Goal: Task Accomplishment & Management: Complete application form

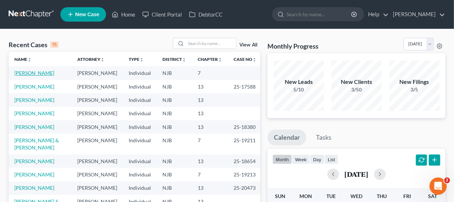
click at [42, 73] on link "[PERSON_NAME]" at bounding box center [34, 73] width 40 height 6
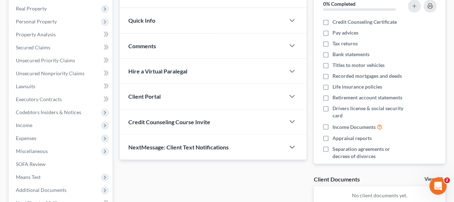
scroll to position [192, 0]
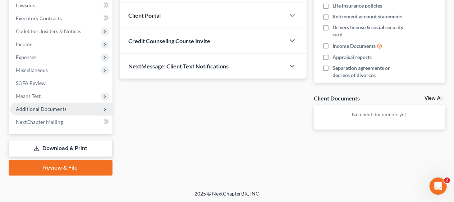
click at [73, 107] on span "Additional Documents" at bounding box center [61, 108] width 102 height 13
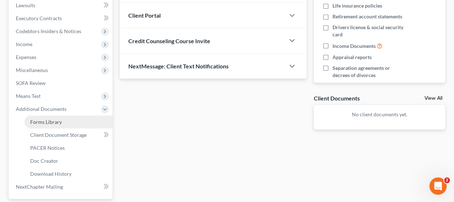
click at [71, 120] on link "Forms Library" at bounding box center [68, 121] width 88 height 13
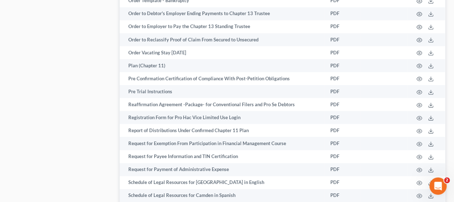
scroll to position [2227, 0]
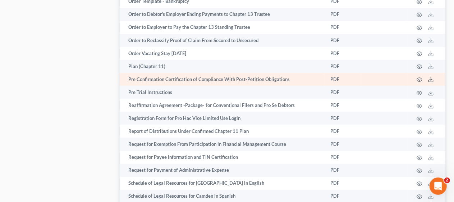
click at [431, 79] on line at bounding box center [431, 78] width 0 height 3
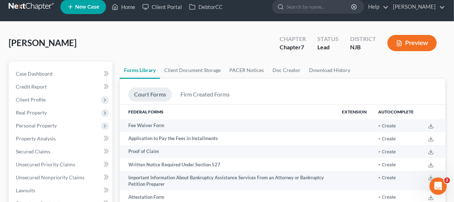
scroll to position [0, 0]
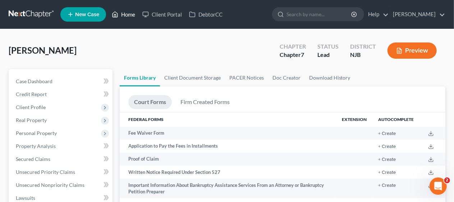
click at [127, 13] on link "Home" at bounding box center [123, 14] width 31 height 13
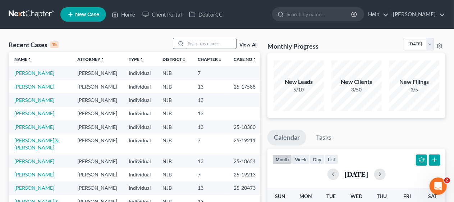
click at [193, 42] on input "search" at bounding box center [211, 43] width 50 height 10
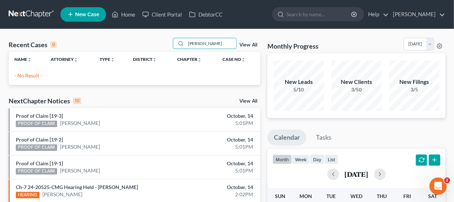
type input "[PERSON_NAME]"
click at [88, 14] on span "New Case" at bounding box center [87, 14] width 24 height 5
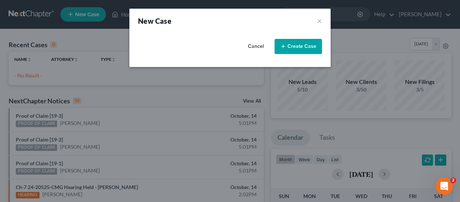
select select "51"
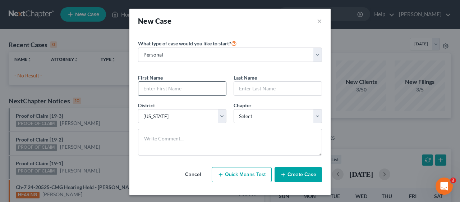
click at [162, 88] on input "text" at bounding box center [182, 89] width 88 height 14
type input "Conor"
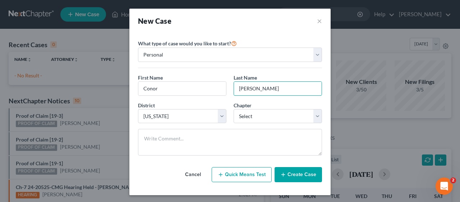
type input "[PERSON_NAME]"
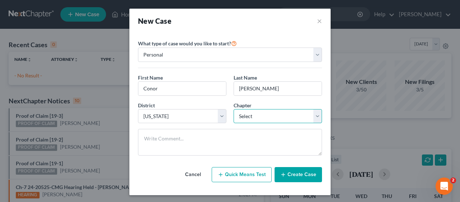
click at [313, 115] on select "Select 7 11 12 13" at bounding box center [278, 116] width 88 height 14
select select "0"
click at [234, 109] on select "Select 7 11 12 13" at bounding box center [278, 116] width 88 height 14
click at [297, 173] on button "Create Case" at bounding box center [297, 174] width 47 height 15
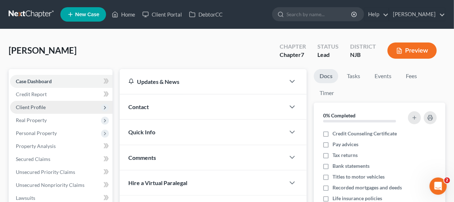
click at [68, 105] on span "Client Profile" at bounding box center [61, 107] width 102 height 13
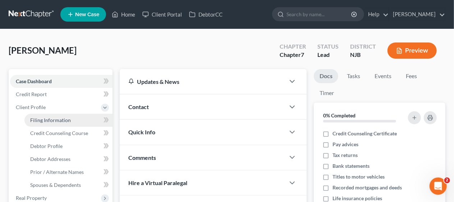
click at [79, 117] on link "Filing Information" at bounding box center [68, 120] width 88 height 13
select select "1"
select select "0"
select select "51"
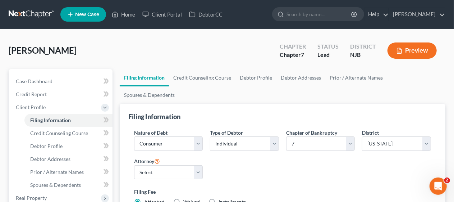
click at [239, 154] on div "Nature of Debt Select Business Consumer Other Nature of Business Select Clearin…" at bounding box center [282, 170] width 304 height 83
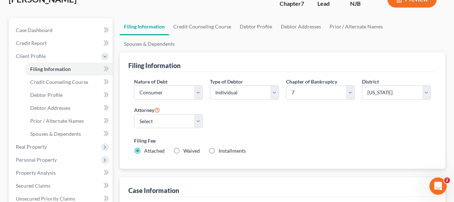
scroll to position [72, 0]
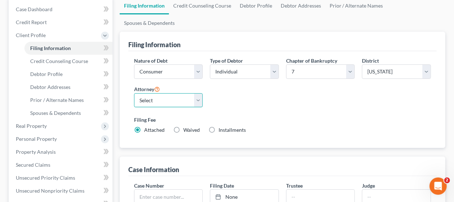
click at [197, 93] on select "Select [PERSON_NAME] - [GEOGRAPHIC_DATA]" at bounding box center [168, 100] width 69 height 14
select select "0"
click at [134, 93] on select "Select [PERSON_NAME] - [GEOGRAPHIC_DATA]" at bounding box center [168, 100] width 69 height 14
click at [254, 113] on div "Filing Fee Attached Waived Waived Installments Installments" at bounding box center [282, 126] width 304 height 26
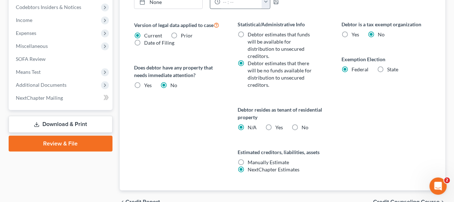
scroll to position [306, 0]
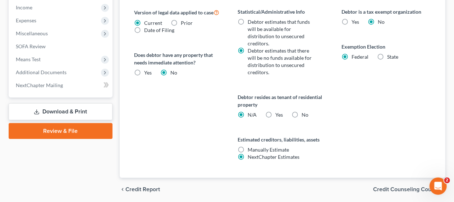
click at [391, 186] on span "Credit Counseling Course" at bounding box center [406, 189] width 66 height 6
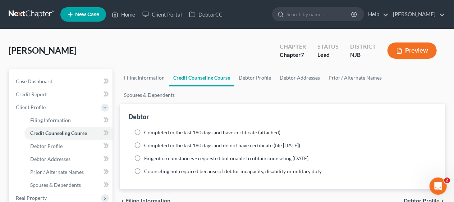
click at [411, 198] on span "Debtor Profile" at bounding box center [421, 201] width 36 height 6
select select "0"
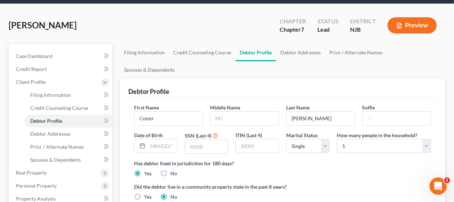
scroll to position [72, 0]
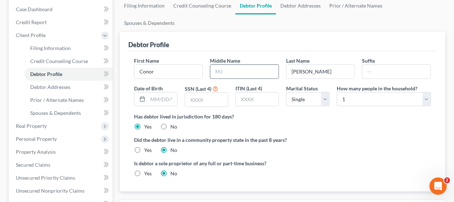
click at [214, 65] on input "text" at bounding box center [244, 72] width 68 height 14
type input "M"
click at [320, 112] on div "Has debtor lived in jurisdiction for 180 days? Yes No Debtor must reside in jur…" at bounding box center [282, 121] width 297 height 18
click at [190, 93] on input "text" at bounding box center [206, 100] width 43 height 14
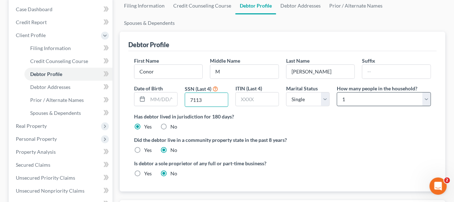
type input "7113"
click at [425, 92] on select "Select 1 2 3 4 5 6 7 8 9 10 11 12 13 14 15 16 17 18 19 20" at bounding box center [384, 99] width 94 height 14
select select "2"
click at [337, 92] on select "Select 1 2 3 4 5 6 7 8 9 10 11 12 13 14 15 16 17 18 19 20" at bounding box center [384, 99] width 94 height 14
click at [327, 112] on label "Has debtor lived in jurisdiction for 180 days?" at bounding box center [282, 116] width 297 height 8
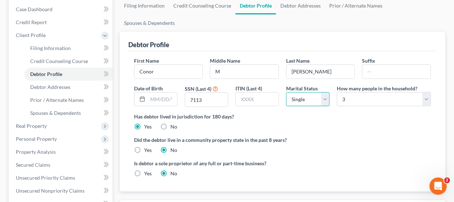
click at [323, 92] on select "Select Single Married Separated Divorced Widowed" at bounding box center [307, 99] width 43 height 14
select select "1"
click at [286, 92] on select "Select Single Married Separated Divorced Widowed" at bounding box center [307, 99] width 43 height 14
click at [306, 112] on div "Has debtor lived in jurisdiction for 180 days? Yes No Debtor must reside in jur…" at bounding box center [282, 121] width 297 height 18
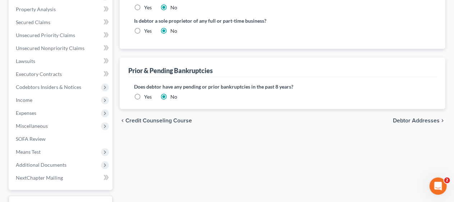
scroll to position [216, 0]
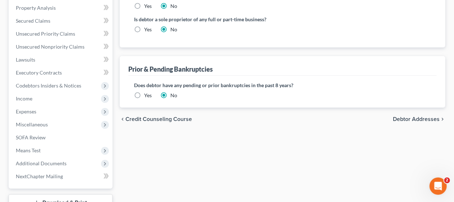
click at [407, 116] on span "Debtor Addresses" at bounding box center [416, 119] width 47 height 6
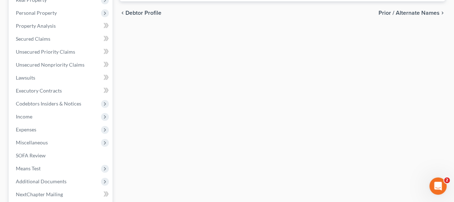
select select "0"
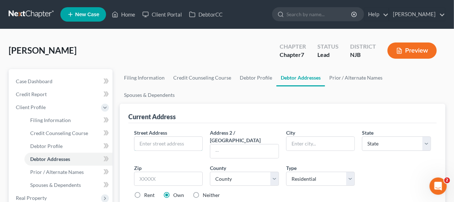
drag, startPoint x: 143, startPoint y: 124, endPoint x: 149, endPoint y: 116, distance: 10.8
click at [143, 137] on input "text" at bounding box center [168, 144] width 68 height 14
drag, startPoint x: 143, startPoint y: 125, endPoint x: 156, endPoint y: 112, distance: 18.8
click at [143, 137] on input "text" at bounding box center [168, 144] width 68 height 14
type input "[STREET_ADDRESS]"
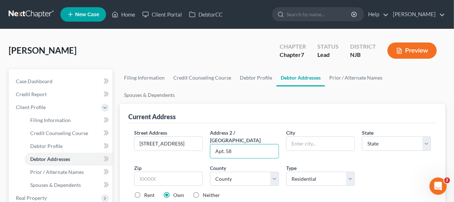
type input "Apt. 58"
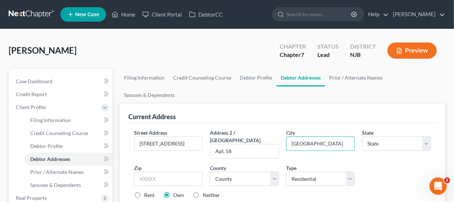
type input "[GEOGRAPHIC_DATA]"
select select "33"
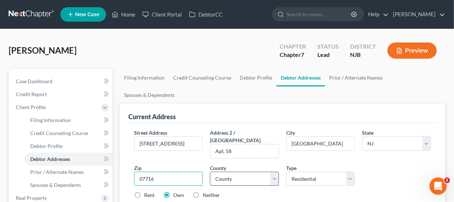
type input "07716"
click at [273, 171] on select "County [GEOGRAPHIC_DATA] [GEOGRAPHIC_DATA] [GEOGRAPHIC_DATA] [GEOGRAPHIC_DATA] …" at bounding box center [244, 178] width 69 height 14
select select "12"
click at [210, 171] on select "County [GEOGRAPHIC_DATA] [GEOGRAPHIC_DATA] [GEOGRAPHIC_DATA] [GEOGRAPHIC_DATA] …" at bounding box center [244, 178] width 69 height 14
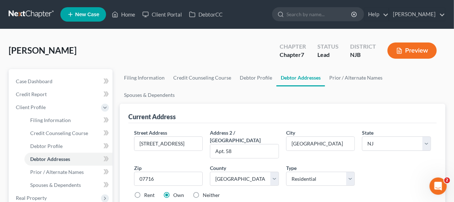
click at [265, 191] on div "Rent Own Neither" at bounding box center [282, 194] width 304 height 7
click at [144, 191] on label "Rent" at bounding box center [149, 194] width 10 height 7
click at [147, 191] on input "Rent" at bounding box center [149, 193] width 5 height 5
radio input "true"
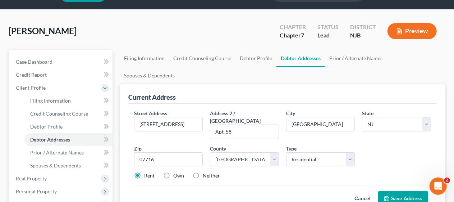
scroll to position [36, 0]
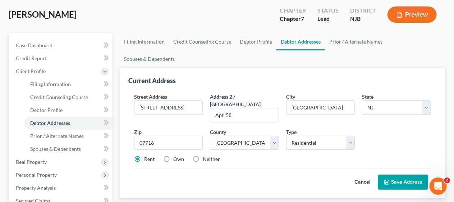
click at [409, 174] on button "Save Address" at bounding box center [403, 181] width 50 height 15
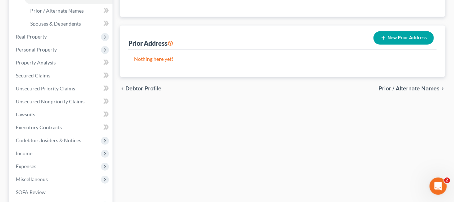
scroll to position [180, 0]
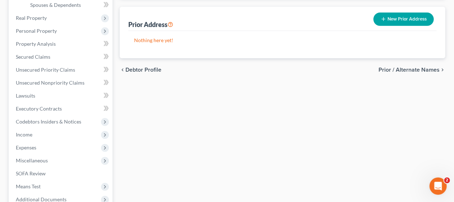
click at [389, 67] on span "Prior / Alternate Names" at bounding box center [408, 70] width 61 height 6
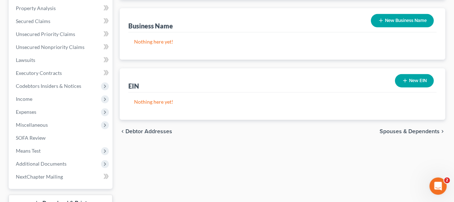
scroll to position [216, 0]
click at [396, 128] on span "Spouses & Dependents" at bounding box center [409, 131] width 60 height 6
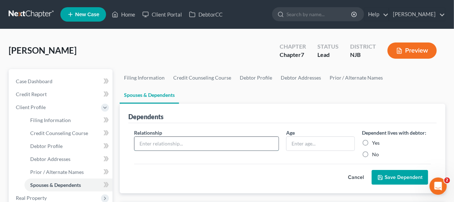
click at [249, 137] on input "text" at bounding box center [206, 144] width 144 height 14
type input "Daughter"
click at [290, 137] on input "text" at bounding box center [320, 144] width 68 height 14
type input "newborn"
click at [372, 139] on label "Yes" at bounding box center [376, 142] width 8 height 7
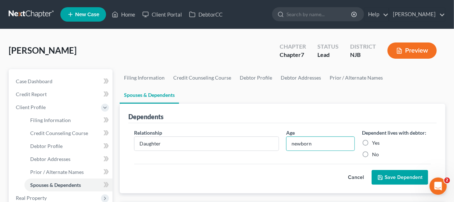
click at [375, 139] on input "Yes" at bounding box center [377, 141] width 5 height 5
radio input "true"
click at [392, 170] on button "Save Dependent" at bounding box center [399, 177] width 56 height 15
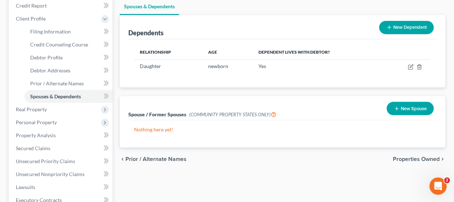
scroll to position [72, 0]
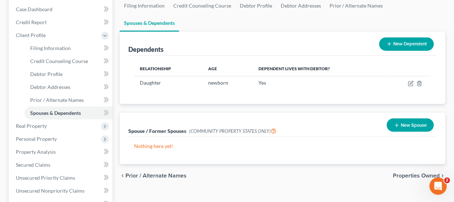
click at [409, 172] on span "Properties Owned" at bounding box center [416, 175] width 47 height 6
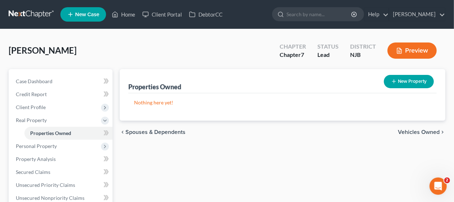
click at [410, 129] on span "Vehicles Owned" at bounding box center [419, 132] width 42 height 6
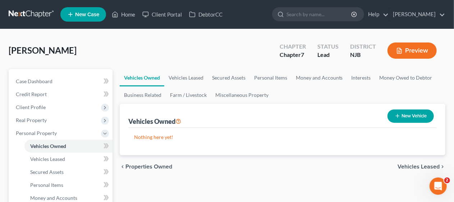
click at [410, 113] on button "New Vehicle" at bounding box center [410, 115] width 46 height 13
select select "0"
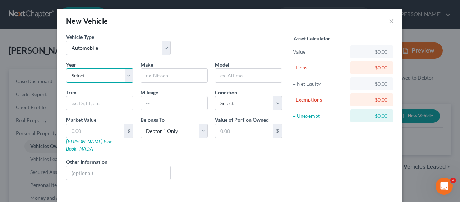
click at [125, 76] on select "Select 2026 2025 2024 2023 2022 2021 2020 2019 2018 2017 2016 2015 2014 2013 20…" at bounding box center [99, 75] width 67 height 14
select select "4"
click at [66, 68] on select "Select 2026 2025 2024 2023 2022 2021 2020 2019 2018 2017 2016 2015 2014 2013 20…" at bounding box center [99, 75] width 67 height 14
click at [162, 71] on input "text" at bounding box center [174, 76] width 66 height 14
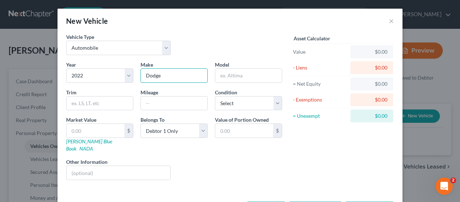
type input "Dodge"
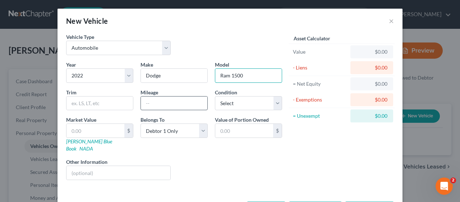
type input "Ram 1500"
click at [154, 102] on input "text" at bounding box center [174, 103] width 66 height 14
type input "90000"
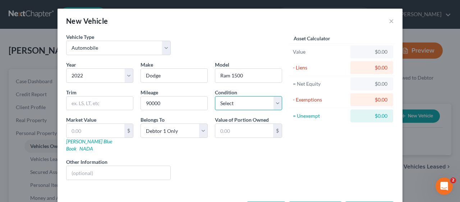
click at [274, 100] on select "Select Excellent Very Good Good Fair Poor" at bounding box center [248, 103] width 67 height 14
select select "2"
click at [215, 96] on select "Select Excellent Very Good Good Fair Poor" at bounding box center [248, 103] width 67 height 14
click at [208, 158] on div "Liens Select" at bounding box center [230, 169] width 112 height 22
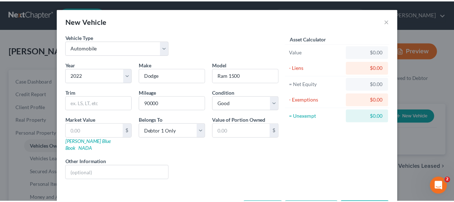
scroll to position [20, 0]
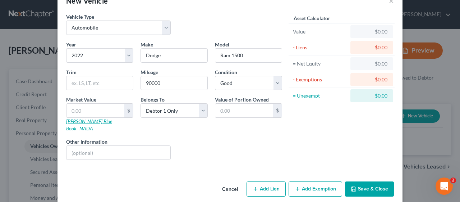
click at [82, 119] on link "[PERSON_NAME] Blue Book" at bounding box center [89, 124] width 46 height 13
click at [86, 120] on link "[PERSON_NAME] Blue Book" at bounding box center [89, 124] width 46 height 13
click at [374, 181] on button "Save & Close" at bounding box center [369, 188] width 49 height 15
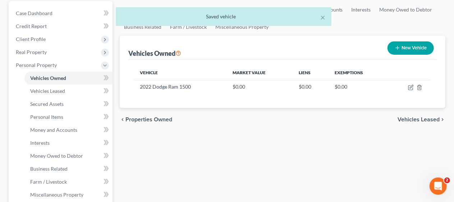
scroll to position [72, 0]
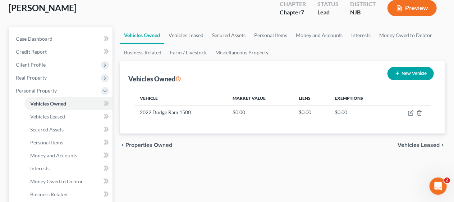
scroll to position [0, 0]
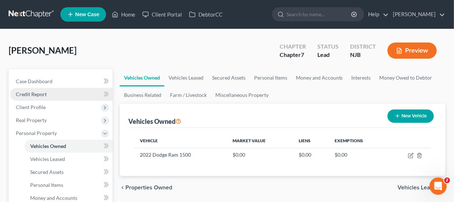
click at [60, 92] on link "Credit Report" at bounding box center [61, 94] width 102 height 13
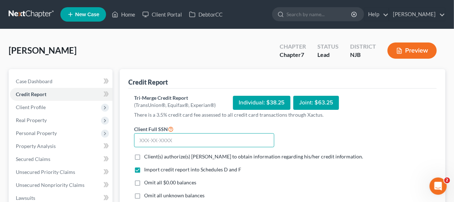
drag, startPoint x: 140, startPoint y: 136, endPoint x: 147, endPoint y: 123, distance: 14.9
click at [140, 136] on input "text" at bounding box center [204, 140] width 140 height 14
type input "158-90-7113"
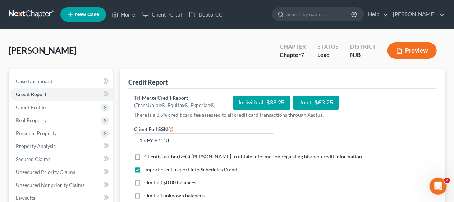
click at [144, 154] on label "Client(s) authorize(s) [PERSON_NAME] to obtain information regarding his/her cr…" at bounding box center [253, 156] width 219 height 7
click at [147, 154] on input "Client(s) authorize(s) [PERSON_NAME] to obtain information regarding his/her cr…" at bounding box center [149, 155] width 5 height 5
checkbox input "true"
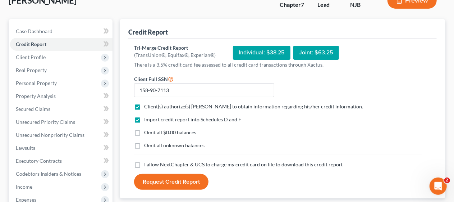
scroll to position [72, 0]
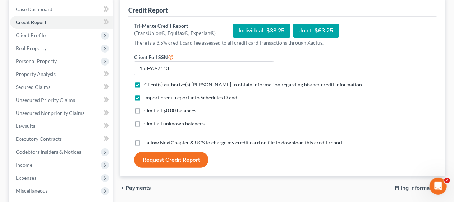
click at [144, 111] on label "Omit all $0.00 balances" at bounding box center [170, 110] width 52 height 7
click at [147, 111] on input "Omit all $0.00 balances" at bounding box center [149, 109] width 5 height 5
checkbox input "true"
click at [144, 122] on label "Omit all unknown balances" at bounding box center [174, 123] width 60 height 7
click at [147, 122] on input "Omit all unknown balances" at bounding box center [149, 122] width 5 height 5
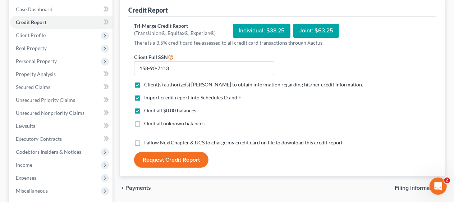
checkbox input "true"
click at [144, 142] on label "I allow NextChapter & UCS to charge my credit card on file to download this cre…" at bounding box center [243, 142] width 199 height 7
click at [147, 142] on input "I allow NextChapter & UCS to charge my credit card on file to download this cre…" at bounding box center [149, 141] width 5 height 5
checkbox input "true"
click at [174, 157] on button "Request Credit Report" at bounding box center [171, 160] width 74 height 16
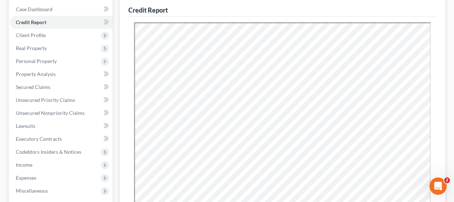
scroll to position [0, 0]
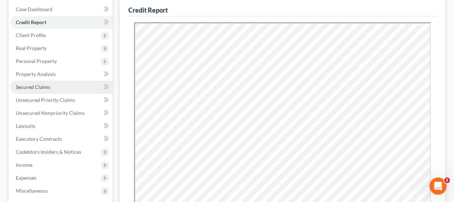
click at [62, 86] on link "Secured Claims" at bounding box center [61, 86] width 102 height 13
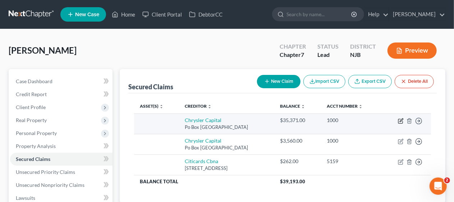
click at [400, 120] on icon "button" at bounding box center [400, 119] width 3 height 3
select select "45"
select select "0"
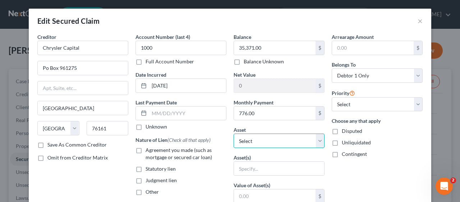
click at [314, 141] on select "Select Other Multiple Assets 2022 Dodge Ram 1500 - $0.0" at bounding box center [279, 140] width 91 height 14
select select "2"
click at [234, 133] on select "Select Other Multiple Assets 2022 Dodge Ram 1500 - $0.0" at bounding box center [279, 140] width 91 height 14
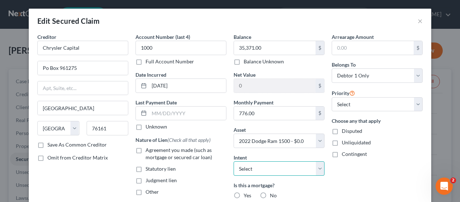
click at [318, 168] on select "Select Surrender Redeem Reaffirm Avoid Other" at bounding box center [279, 168] width 91 height 14
select select "2"
click at [234, 161] on select "Select Surrender Redeem Reaffirm Avoid Other" at bounding box center [279, 168] width 91 height 14
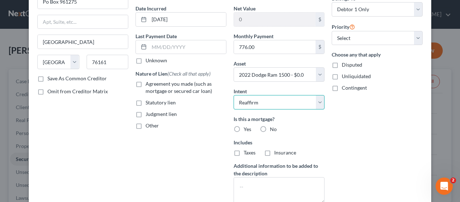
scroll to position [72, 0]
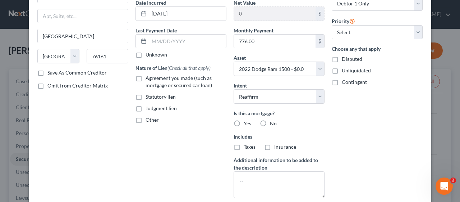
click at [270, 121] on label "No" at bounding box center [273, 123] width 7 height 7
click at [273, 121] on input "No" at bounding box center [275, 122] width 5 height 5
radio input "true"
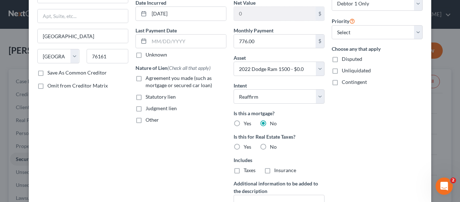
click at [145, 78] on label "Agreement you made (such as mortgage or secured car loan)" at bounding box center [185, 81] width 81 height 14
click at [148, 78] on input "Agreement you made (such as mortgage or secured car loan)" at bounding box center [150, 76] width 5 height 5
checkbox input "true"
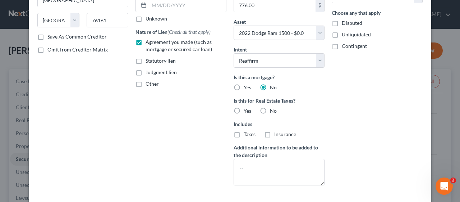
scroll to position [144, 0]
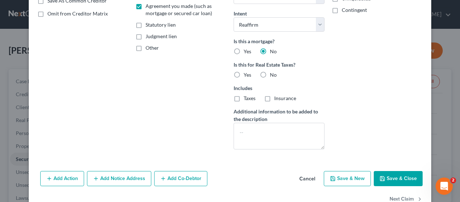
click at [401, 176] on button "Save & Close" at bounding box center [398, 178] width 49 height 15
select select
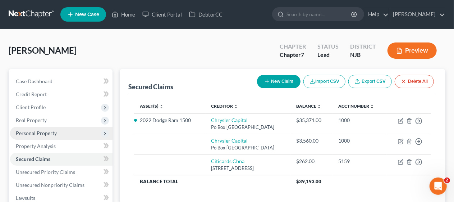
click at [58, 131] on span "Personal Property" at bounding box center [61, 132] width 102 height 13
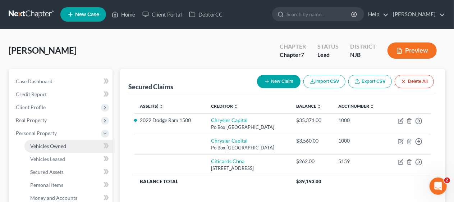
click at [58, 144] on span "Vehicles Owned" at bounding box center [48, 146] width 36 height 6
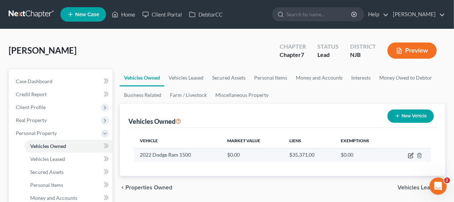
click at [408, 154] on icon "button" at bounding box center [410, 155] width 4 height 4
select select "0"
select select "4"
select select "2"
select select "0"
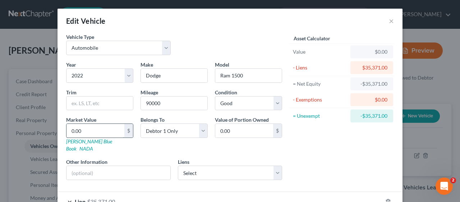
click at [83, 126] on input "0.00" at bounding box center [95, 131] width 58 height 14
type input "3"
type input "3.00"
type input "35"
type input "35.00"
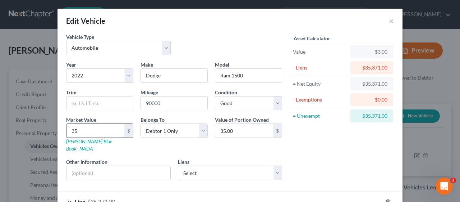
type input "350"
type input "350.00"
type input "3500"
type input "3,500.00"
type input "3,5000"
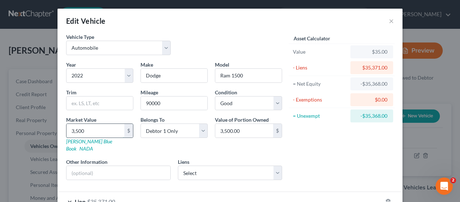
type input "35,000.00"
type input "35,000"
click at [323, 160] on div "Asset Calculator Value $35,000.00 - Liens $35,371.00 = Net Equity -$35,336.00 -…" at bounding box center [342, 109] width 112 height 152
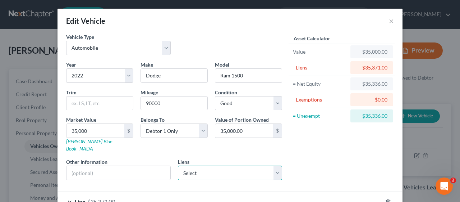
click at [274, 165] on select "Select Chrysler Capital - $3,560.00 Citicards Cbna - $262.00" at bounding box center [230, 172] width 105 height 14
click at [313, 155] on div "Asset Calculator Value $35,000.00 - Liens $35,371.00 = Net Equity -$35,336.00 -…" at bounding box center [342, 109] width 112 height 152
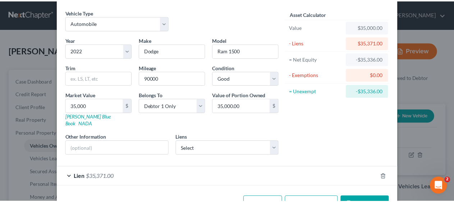
scroll to position [40, 0]
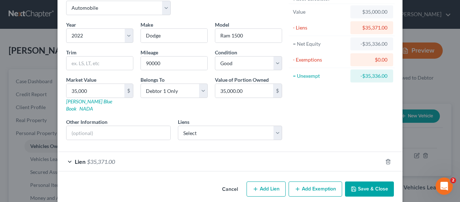
click at [367, 181] on button "Save & Close" at bounding box center [369, 188] width 49 height 15
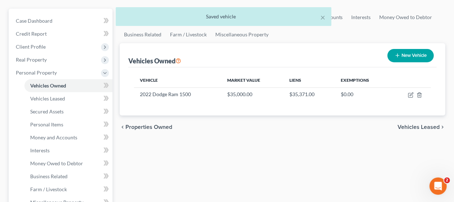
scroll to position [72, 0]
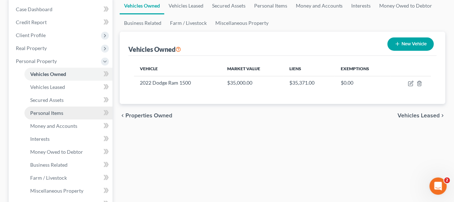
click at [72, 113] on link "Personal Items" at bounding box center [68, 112] width 88 height 13
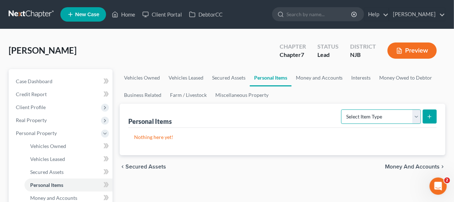
click at [416, 117] on select "Select Item Type Clothing Collectibles Of Value Electronics Firearms Household …" at bounding box center [381, 116] width 80 height 14
select select "clothing"
click at [342, 109] on select "Select Item Type Clothing Collectibles Of Value Electronics Firearms Household …" at bounding box center [381, 116] width 80 height 14
click at [430, 114] on icon "submit" at bounding box center [429, 117] width 6 height 6
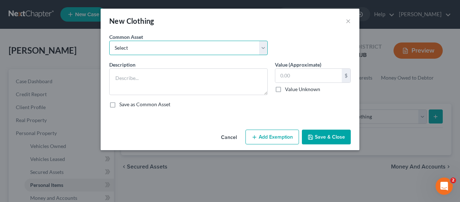
click at [262, 50] on select "Select Miscellaneous wearing apparel" at bounding box center [188, 48] width 158 height 14
select select "0"
click at [109, 41] on select "Select Miscellaneous wearing apparel" at bounding box center [188, 48] width 158 height 14
type textarea "Miscellaneous wearing apparel"
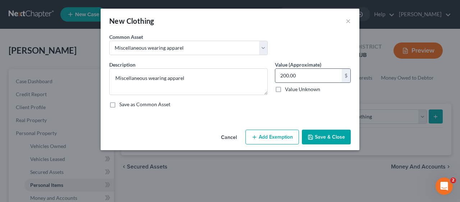
click at [296, 75] on input "200.00" at bounding box center [308, 76] width 66 height 14
type input "450.00"
click at [277, 113] on div "Description * Miscellaneous wearing apparel Value (Approximate) 450.00 $ Value …" at bounding box center [230, 87] width 249 height 53
click at [274, 135] on button "Add Exemption" at bounding box center [272, 136] width 54 height 15
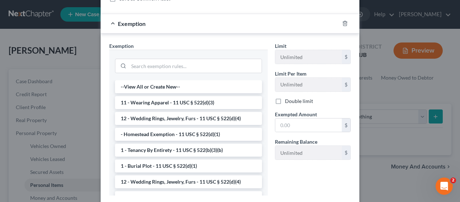
scroll to position [108, 0]
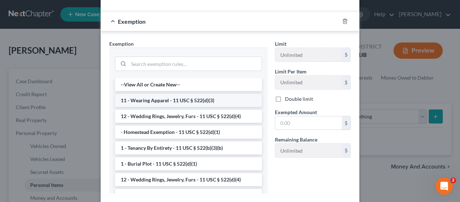
click at [193, 101] on li "11 - Wearing Apparel - 11 USC § 522(d)(3)" at bounding box center [188, 100] width 147 height 13
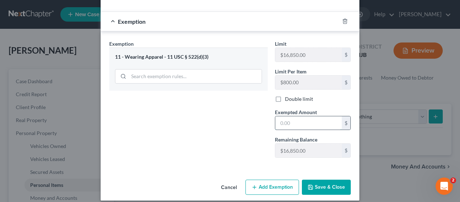
click at [276, 116] on input "text" at bounding box center [308, 123] width 66 height 14
type input "450.00"
click at [188, 139] on div "Exemption Set must be selected for CA. Exemption * 11 - Wearing Apparel - 11 US…" at bounding box center [189, 101] width 166 height 123
click at [332, 183] on button "Save & Close" at bounding box center [326, 186] width 49 height 15
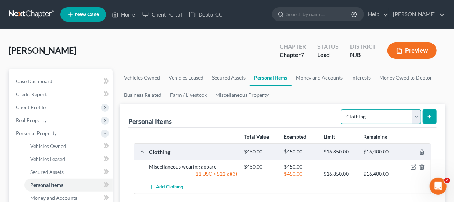
click at [417, 114] on select "Select Item Type Clothing Collectibles Of Value Electronics Firearms Household …" at bounding box center [381, 116] width 80 height 14
select select "household_goods"
click at [342, 109] on select "Select Item Type Clothing Collectibles Of Value Electronics Firearms Household …" at bounding box center [381, 116] width 80 height 14
click at [428, 114] on icon "submit" at bounding box center [429, 117] width 6 height 6
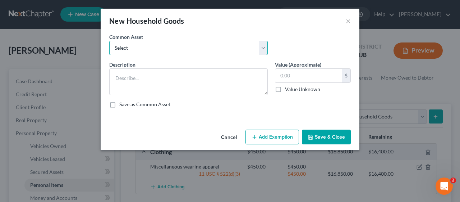
click at [262, 50] on select "Select Miscellaneous household goods Miscellaneous household goods and furnishi…" at bounding box center [188, 48] width 158 height 14
select select "1"
click at [109, 41] on select "Select Miscellaneous household goods Miscellaneous household goods and furnishi…" at bounding box center [188, 48] width 158 height 14
type textarea "Miscellaneous household goods and furnishings"
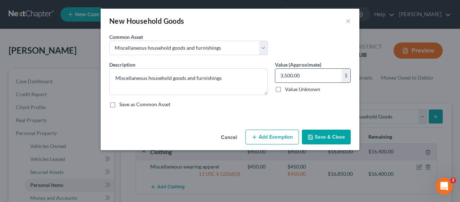
click at [283, 75] on input "3,500.00" at bounding box center [308, 76] width 66 height 14
type input "3,000"
click at [270, 109] on div "Description * Miscellaneous household goods and furnishings Value (Approximate)…" at bounding box center [230, 87] width 249 height 53
click at [267, 134] on button "Add Exemption" at bounding box center [272, 136] width 54 height 15
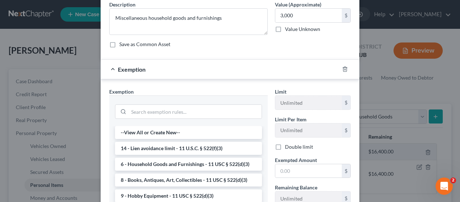
scroll to position [72, 0]
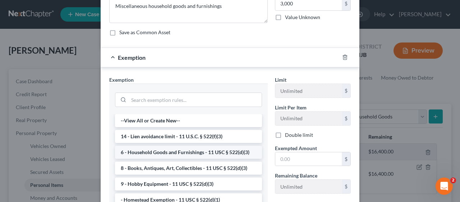
click at [186, 148] on li "6 - Household Goods and Furnishings - 11 USC § 522(d)(3)" at bounding box center [188, 151] width 147 height 13
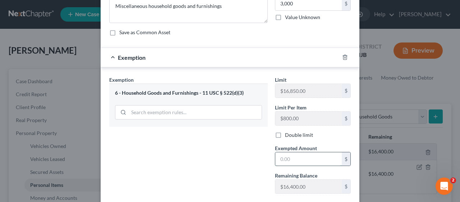
click at [277, 157] on input "text" at bounding box center [308, 159] width 66 height 14
type input "3,000"
click at [243, 150] on div "Exemption Set must be selected for CA. Exemption * 6 - Household Goods and Furn…" at bounding box center [189, 137] width 166 height 123
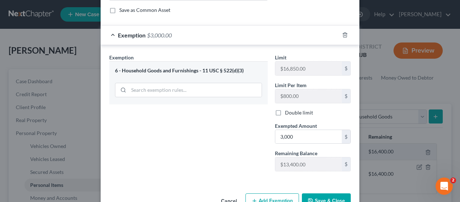
scroll to position [113, 0]
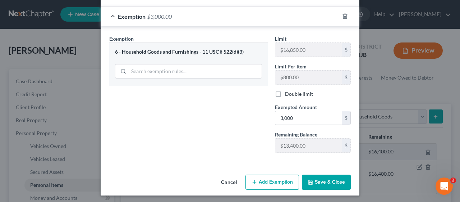
click at [320, 179] on button "Save & Close" at bounding box center [326, 181] width 49 height 15
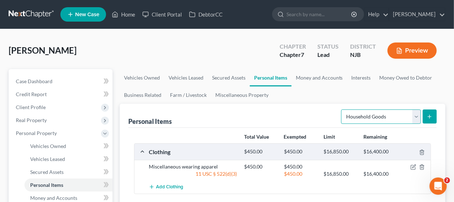
click at [416, 117] on select "Select Item Type Clothing Collectibles Of Value Electronics Firearms Household …" at bounding box center [381, 116] width 80 height 14
select select "jewelry"
click at [342, 109] on select "Select Item Type Clothing Collectibles Of Value Electronics Firearms Household …" at bounding box center [381, 116] width 80 height 14
click at [429, 116] on icon "submit" at bounding box center [429, 117] width 6 height 6
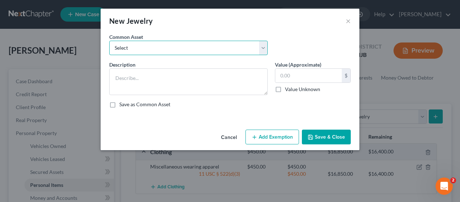
click at [264, 47] on select "Select Miscellaneous jewelry" at bounding box center [188, 48] width 158 height 14
select select "0"
click at [109, 41] on select "Select Miscellaneous jewelry" at bounding box center [188, 48] width 158 height 14
type textarea "Miscellaneous jewelry"
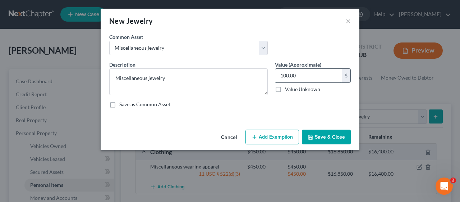
click at [291, 76] on input "100.00" at bounding box center [308, 76] width 66 height 14
type input "500.00"
click at [293, 106] on div "Save as Common Asset" at bounding box center [229, 104] width 241 height 7
click at [276, 135] on button "Add Exemption" at bounding box center [272, 136] width 54 height 15
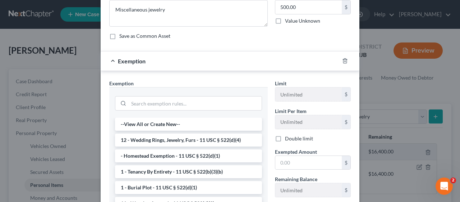
scroll to position [72, 0]
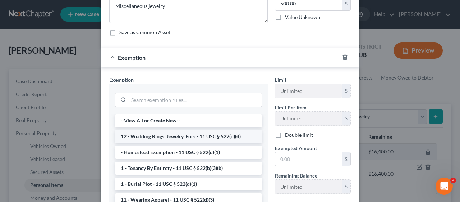
click at [192, 136] on li "12 - Wedding Rings, Jewelry, Furs - 11 USC § 522(d)(4)" at bounding box center [188, 136] width 147 height 13
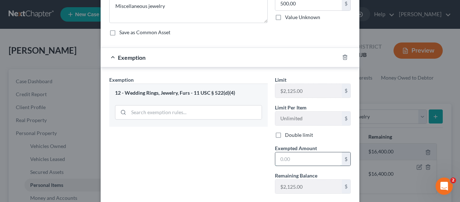
click at [282, 159] on input "text" at bounding box center [308, 159] width 66 height 14
type input "500"
click at [240, 163] on div "Exemption Set must be selected for CA. Exemption * 12 - Wedding Rings, Jewelry,…" at bounding box center [189, 137] width 166 height 123
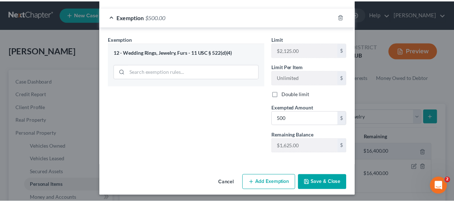
scroll to position [113, 0]
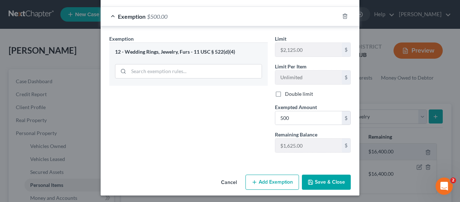
click at [324, 180] on button "Save & Close" at bounding box center [326, 181] width 49 height 15
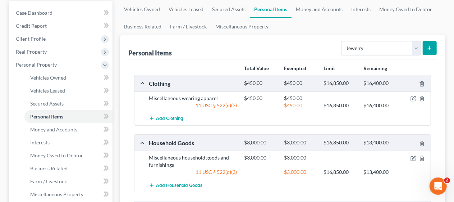
scroll to position [108, 0]
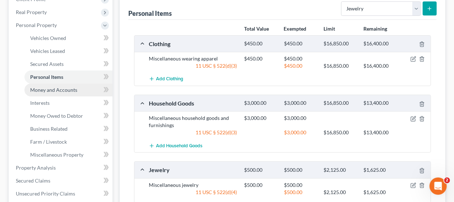
click at [78, 91] on link "Money and Accounts" at bounding box center [68, 89] width 88 height 13
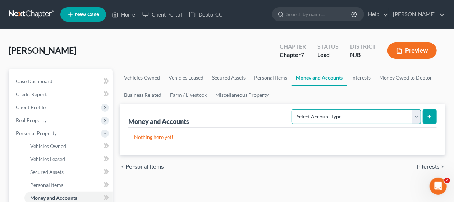
click at [417, 117] on select "Select Account Type Brokerage Cash on Hand Certificates of Deposit Checking Acc…" at bounding box center [355, 116] width 129 height 14
select select "checking"
click at [293, 109] on select "Select Account Type Brokerage Cash on Hand Certificates of Deposit Checking Acc…" at bounding box center [355, 116] width 129 height 14
click at [431, 115] on icon "submit" at bounding box center [429, 117] width 6 height 6
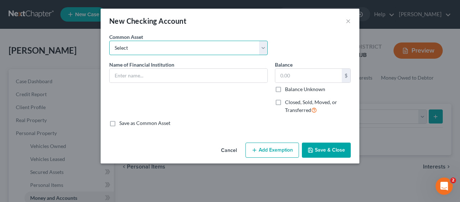
click at [263, 48] on select "Select Bank of America [GEOGRAPHIC_DATA] Manasquan Bank PNC TD Bank Chase Bank …" at bounding box center [188, 48] width 158 height 14
select select "0"
click at [109, 41] on select "Select Bank of America [GEOGRAPHIC_DATA] Manasquan Bank PNC TD Bank Chase Bank …" at bounding box center [188, 48] width 158 height 14
type input "Bank of America"
type input "145.00"
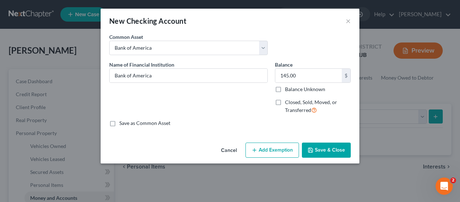
click at [266, 145] on button "Add Exemption" at bounding box center [272, 149] width 54 height 15
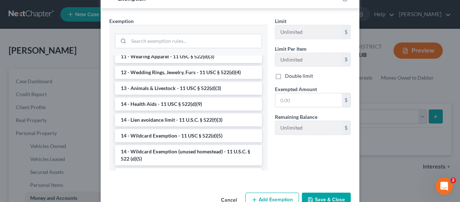
scroll to position [118, 0]
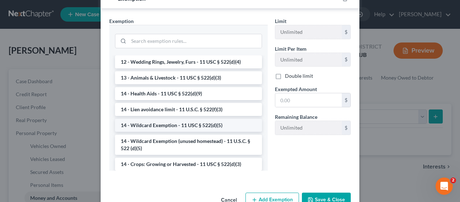
click at [195, 123] on li "14 - Wildcard Exemption - 11 USC § 522(d)(5)" at bounding box center [188, 125] width 147 height 13
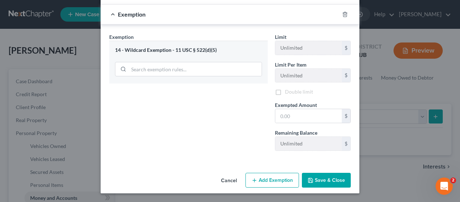
scroll to position [126, 0]
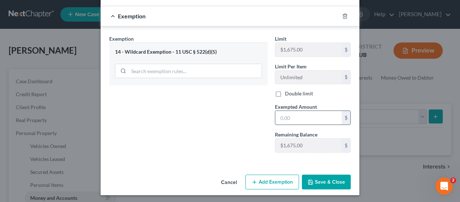
click at [275, 117] on input "text" at bounding box center [308, 118] width 66 height 14
type input "145.00"
click at [245, 138] on div "Exemption Set must be selected for CA. Exemption * 14 - Wildcard Exemption - 11…" at bounding box center [189, 96] width 166 height 123
click at [327, 178] on button "Save & Close" at bounding box center [326, 181] width 49 height 15
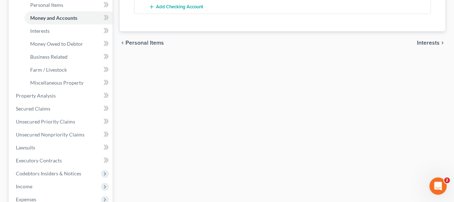
scroll to position [216, 0]
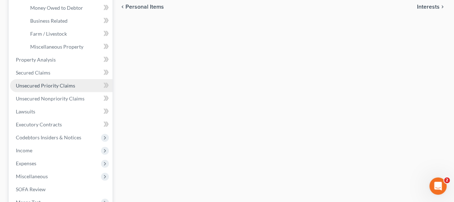
click at [77, 85] on link "Unsecured Priority Claims" at bounding box center [61, 85] width 102 height 13
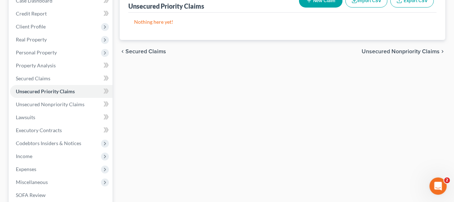
scroll to position [108, 0]
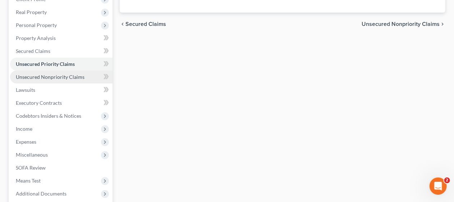
click at [70, 77] on span "Unsecured Nonpriority Claims" at bounding box center [50, 77] width 69 height 6
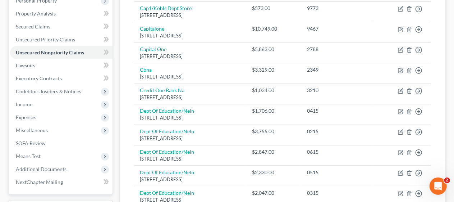
scroll to position [144, 0]
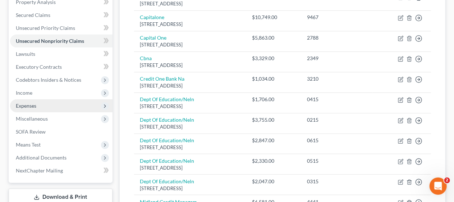
click at [74, 104] on span "Expenses" at bounding box center [61, 105] width 102 height 13
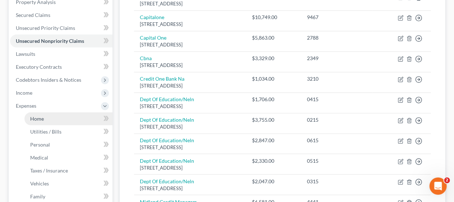
click at [75, 116] on link "Home" at bounding box center [68, 118] width 88 height 13
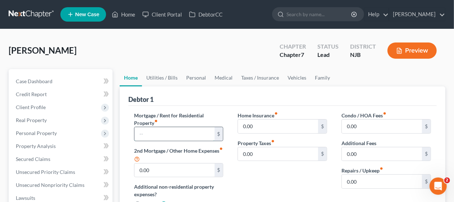
click at [151, 131] on input "text" at bounding box center [174, 134] width 80 height 14
type input "2,100.00"
click at [254, 172] on div "Home Insurance fiber_manual_record 0.00 $ Property Taxes fiber_manual_record 0.…" at bounding box center [282, 162] width 104 height 102
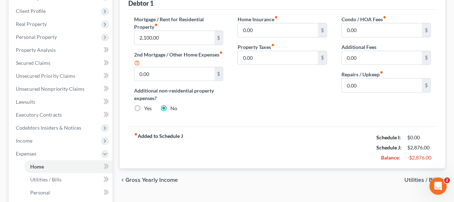
scroll to position [108, 0]
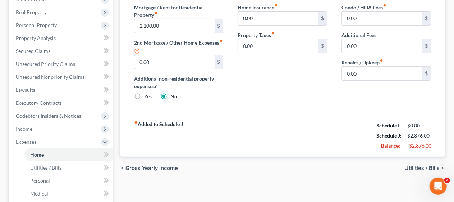
click at [412, 165] on span "Utilities / Bills" at bounding box center [421, 168] width 35 height 6
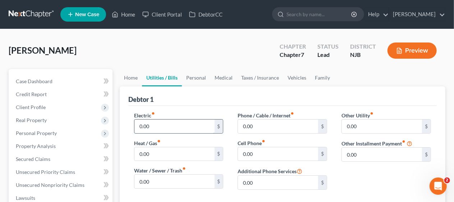
click at [159, 125] on input "0.00" at bounding box center [174, 126] width 80 height 14
type input "140.00"
click at [159, 151] on input "0.00" at bounding box center [174, 154] width 80 height 14
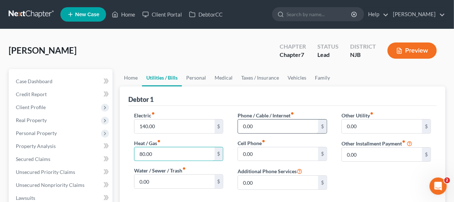
type input "80.00"
click at [255, 121] on input "0.00" at bounding box center [278, 126] width 80 height 14
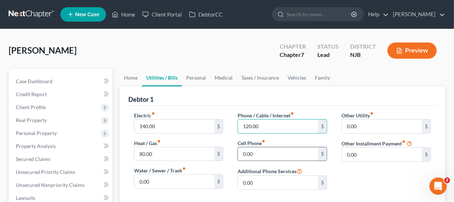
type input "120.00"
click at [249, 149] on input "0.00" at bounding box center [278, 154] width 80 height 14
type input "140.00"
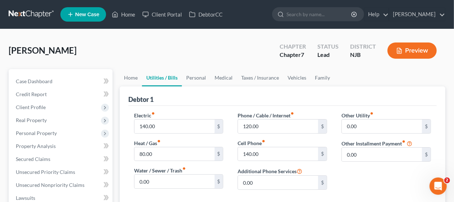
click at [347, 171] on div "Other Utility fiber_manual_record 0.00 $ Other Installment Payment fiber_manual…" at bounding box center [386, 153] width 104 height 84
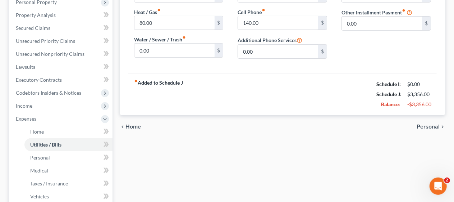
scroll to position [144, 0]
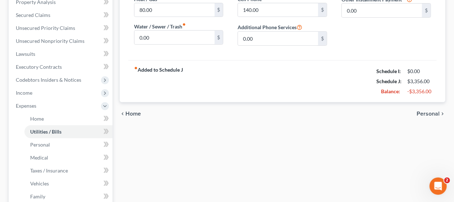
click at [426, 113] on span "Personal" at bounding box center [427, 114] width 23 height 6
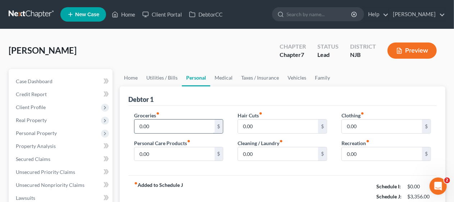
click at [148, 127] on input "0.00" at bounding box center [174, 126] width 80 height 14
type input "600.00"
click at [143, 152] on input "0.00" at bounding box center [174, 154] width 80 height 14
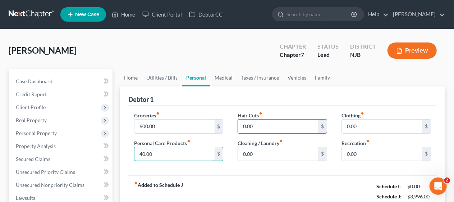
type input "40.00"
click at [248, 122] on input "0.00" at bounding box center [278, 126] width 80 height 14
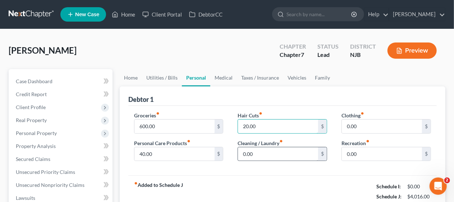
type input "20.00"
click at [245, 152] on input "0.00" at bounding box center [278, 154] width 80 height 14
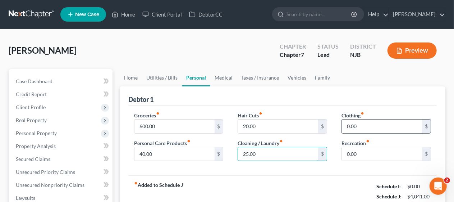
type input "25.00"
click at [349, 124] on input "0.00" at bounding box center [382, 126] width 80 height 14
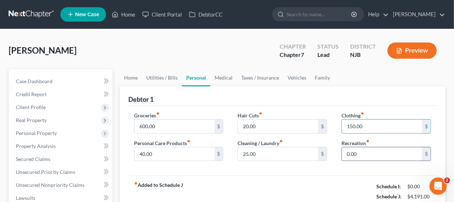
type input "150.00"
click at [348, 151] on input "0.00" at bounding box center [382, 154] width 80 height 14
type input "100.00"
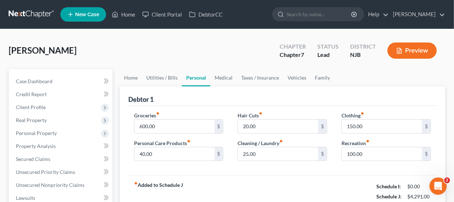
click at [327, 174] on div "Groceries fiber_manual_record 600.00 $ Personal Care Products fiber_manual_reco…" at bounding box center [282, 141] width 308 height 70
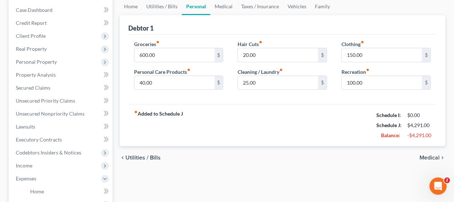
scroll to position [72, 0]
click at [427, 155] on span "Medical" at bounding box center [429, 157] width 20 height 6
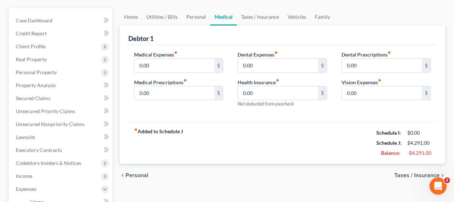
scroll to position [72, 0]
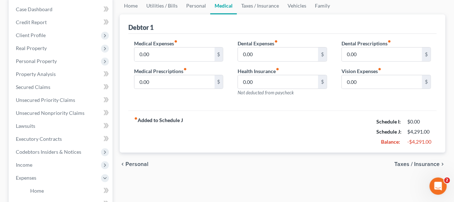
click at [407, 161] on span "Taxes / Insurance" at bounding box center [416, 164] width 45 height 6
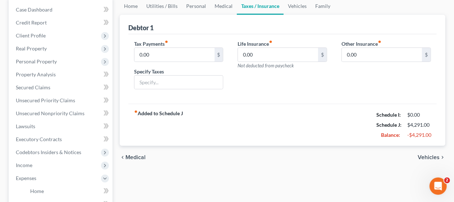
scroll to position [72, 0]
click at [423, 156] on span "Vehicles" at bounding box center [428, 157] width 22 height 6
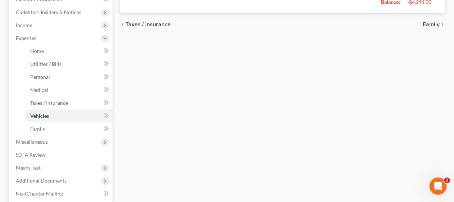
scroll to position [216, 0]
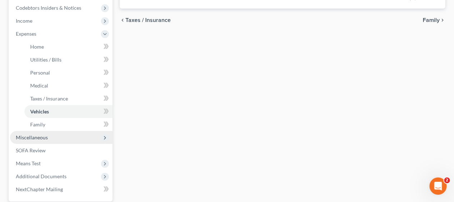
click at [63, 134] on span "Miscellaneous" at bounding box center [61, 137] width 102 height 13
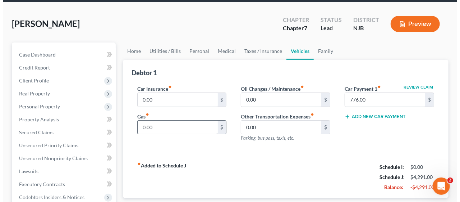
scroll to position [108, 0]
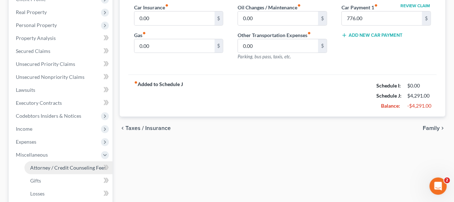
click at [80, 165] on span "Attorney / Credit Counseling Fees" at bounding box center [68, 167] width 76 height 6
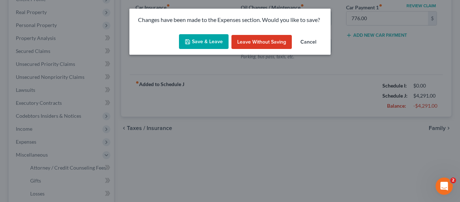
click at [209, 39] on button "Save & Leave" at bounding box center [204, 41] width 50 height 15
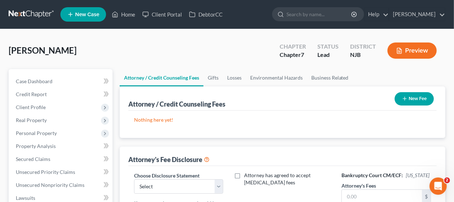
click at [410, 95] on button "New Fee" at bounding box center [413, 98] width 39 height 13
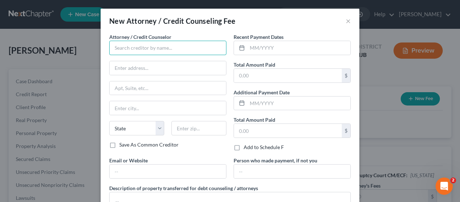
click at [132, 48] on input "text" at bounding box center [167, 48] width 117 height 14
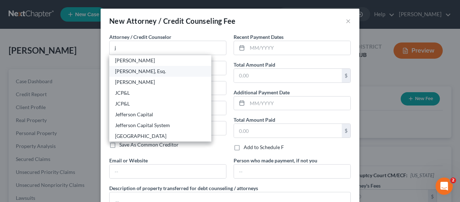
click at [137, 73] on div "[PERSON_NAME], Esq." at bounding box center [160, 71] width 91 height 7
type input "[PERSON_NAME], Esq."
type input "[STREET_ADDRESS][PERSON_NAME]"
type input "Suite 206"
type input "[GEOGRAPHIC_DATA]"
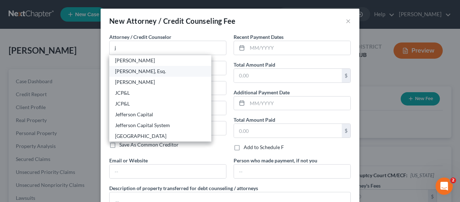
select select "33"
type input "07719"
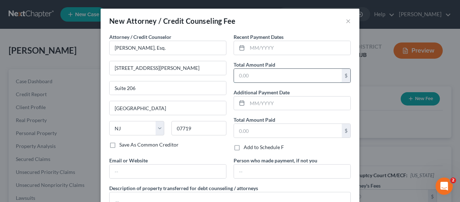
drag, startPoint x: 246, startPoint y: 76, endPoint x: 247, endPoint y: 71, distance: 4.9
click at [246, 76] on input "text" at bounding box center [288, 76] width 108 height 14
type input "2,500.00"
click at [214, 147] on div "Attorney / Credit Counselor * [PERSON_NAME], Esq. [STREET_ADDRESS][PERSON_NAME]…" at bounding box center [168, 94] width 124 height 123
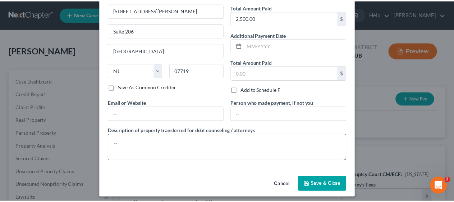
scroll to position [60, 0]
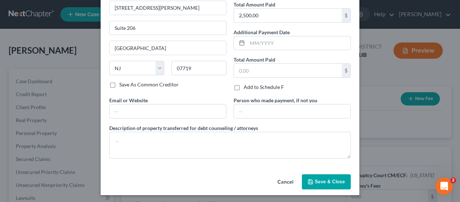
click at [325, 179] on span "Save & Close" at bounding box center [330, 181] width 30 height 6
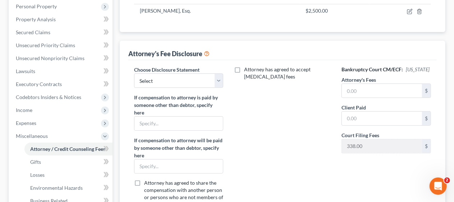
scroll to position [144, 0]
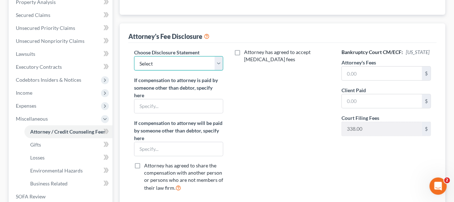
click at [219, 62] on select "Select Attorney Attorney" at bounding box center [178, 63] width 89 height 14
select select "0"
click at [134, 56] on select "Select Attorney Attorney" at bounding box center [178, 63] width 89 height 14
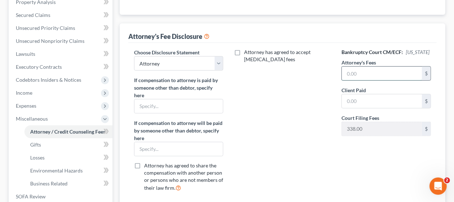
click at [356, 74] on input "text" at bounding box center [382, 73] width 80 height 14
type input "2,500.00"
click at [359, 97] on input "text" at bounding box center [382, 101] width 80 height 14
type input "2,500.00"
click at [290, 119] on div "Attorney has agreed to accept [MEDICAL_DATA] fees" at bounding box center [282, 122] width 104 height 148
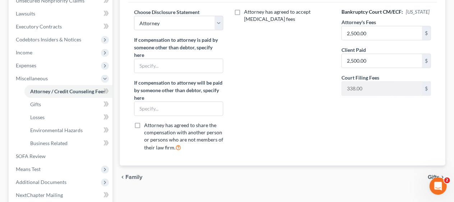
scroll to position [180, 0]
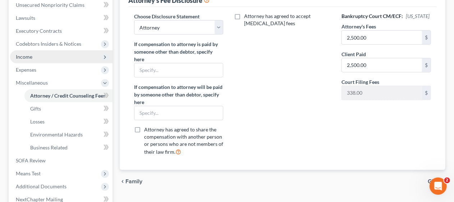
click at [80, 53] on span "Income" at bounding box center [61, 56] width 102 height 13
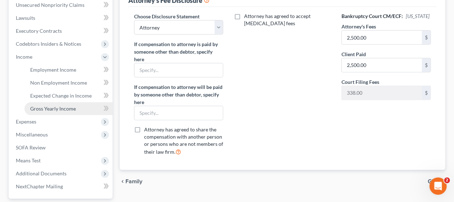
click at [67, 107] on span "Gross Yearly Income" at bounding box center [53, 108] width 46 height 6
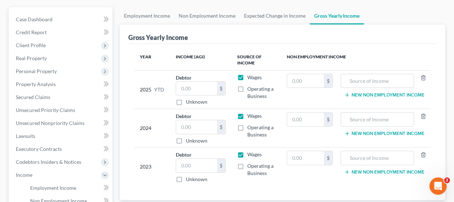
scroll to position [72, 0]
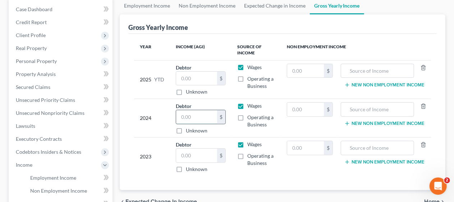
click at [177, 115] on input "text" at bounding box center [196, 117] width 41 height 14
type input "163,480.00"
drag, startPoint x: 179, startPoint y: 153, endPoint x: 171, endPoint y: 149, distance: 9.3
click at [179, 153] on input "text" at bounding box center [196, 155] width 41 height 14
type input "130,200.00"
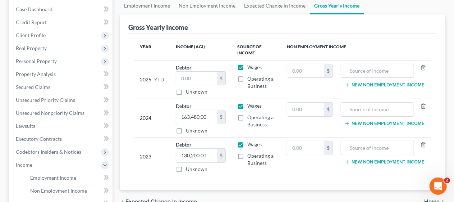
click at [166, 143] on td "2023" at bounding box center [152, 156] width 36 height 38
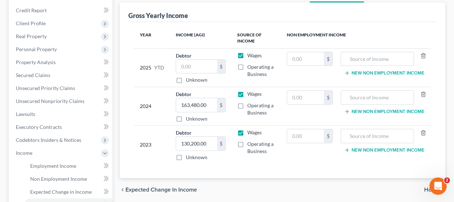
scroll to position [0, 0]
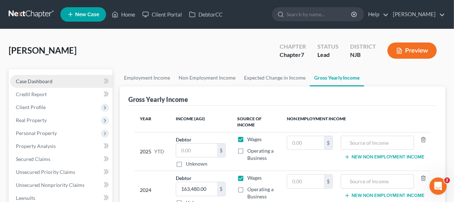
click at [52, 78] on link "Case Dashboard" at bounding box center [61, 81] width 102 height 13
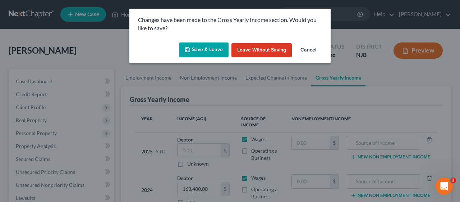
click at [203, 48] on button "Save & Leave" at bounding box center [204, 49] width 50 height 15
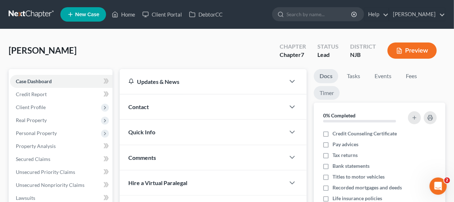
click at [329, 93] on link "Timer" at bounding box center [327, 93] width 26 height 14
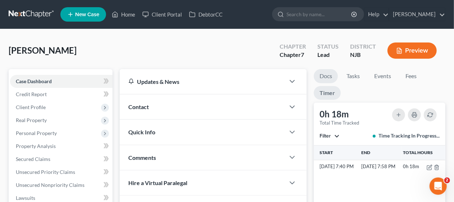
click at [323, 75] on link "Docs" at bounding box center [326, 76] width 24 height 14
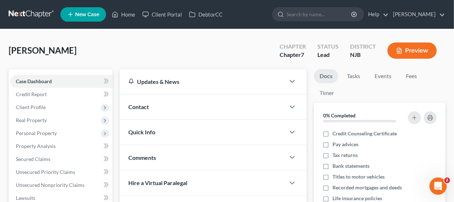
click at [163, 50] on div "[PERSON_NAME] Upgraded Chapter Chapter 7 Status [GEOGRAPHIC_DATA] [GEOGRAPHIC_D…" at bounding box center [227, 53] width 436 height 31
click at [131, 14] on link "Home" at bounding box center [123, 14] width 31 height 13
